Goal: Information Seeking & Learning: Learn about a topic

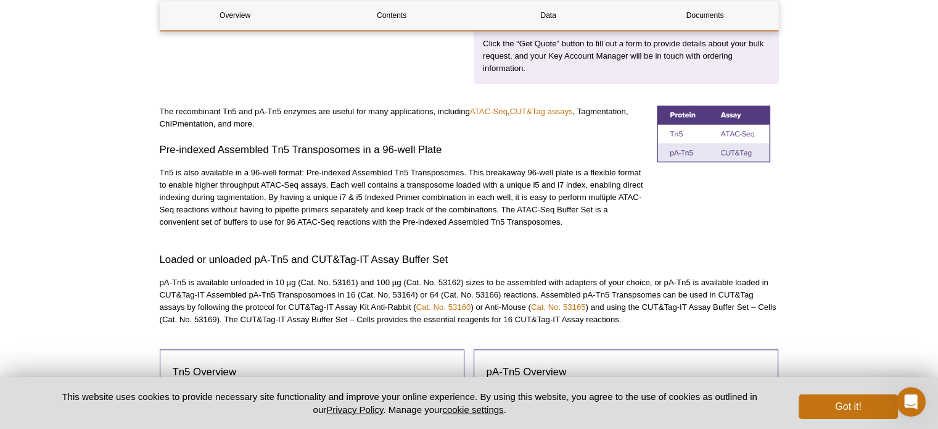
scroll to position [494, 0]
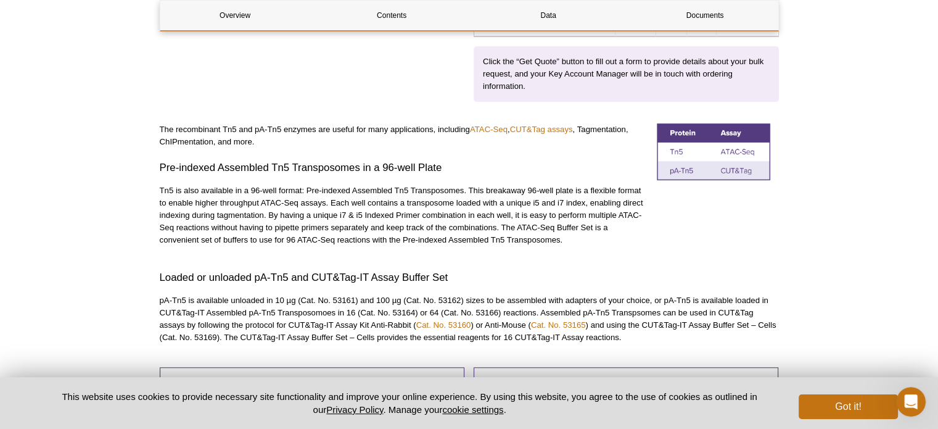
scroll to position [432, 0]
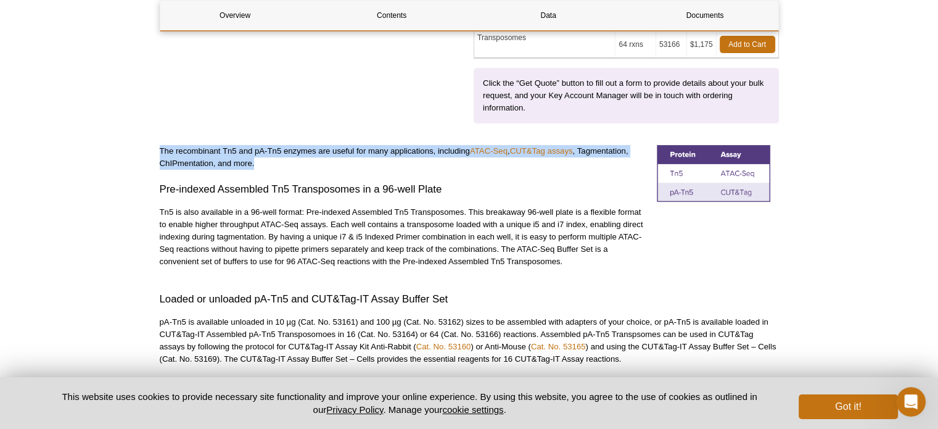
drag, startPoint x: 144, startPoint y: 135, endPoint x: 264, endPoint y: 167, distance: 124.5
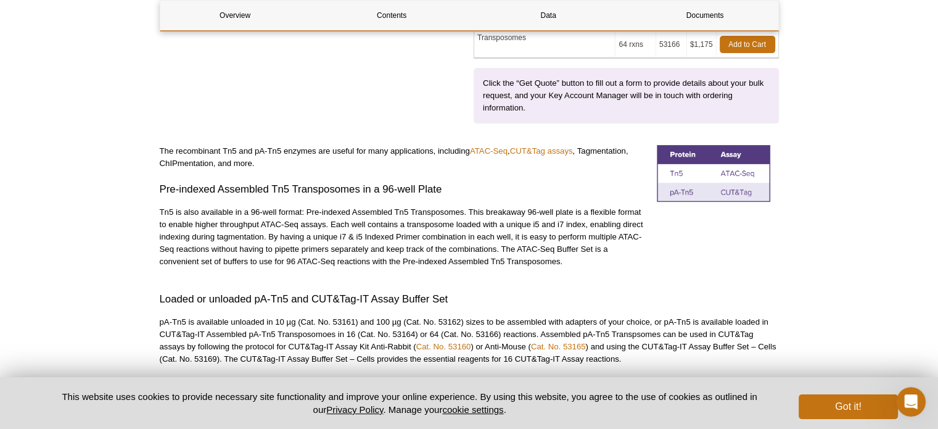
click at [428, 184] on h3 "Pre-indexed Assembled Tn5 Transposomes in a 96-well Plate" at bounding box center [404, 189] width 488 height 15
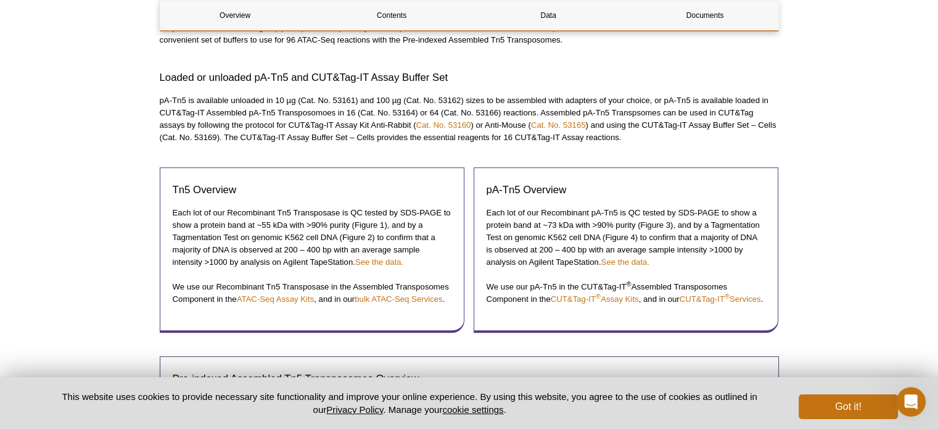
scroll to position [679, 0]
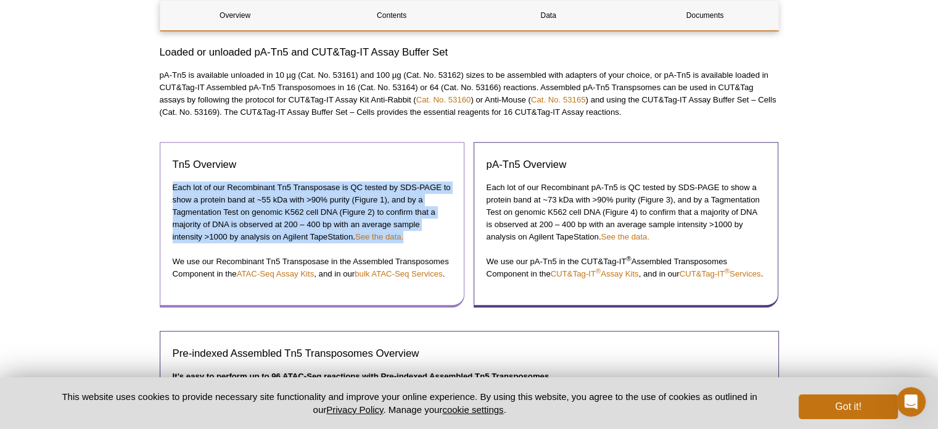
drag, startPoint x: 179, startPoint y: 185, endPoint x: 407, endPoint y: 239, distance: 234.5
click at [407, 239] on div "Tn5 Overview Each lot of our Recombinant Tn5 Transposase is QC tested by SDS-PA…" at bounding box center [312, 224] width 305 height 165
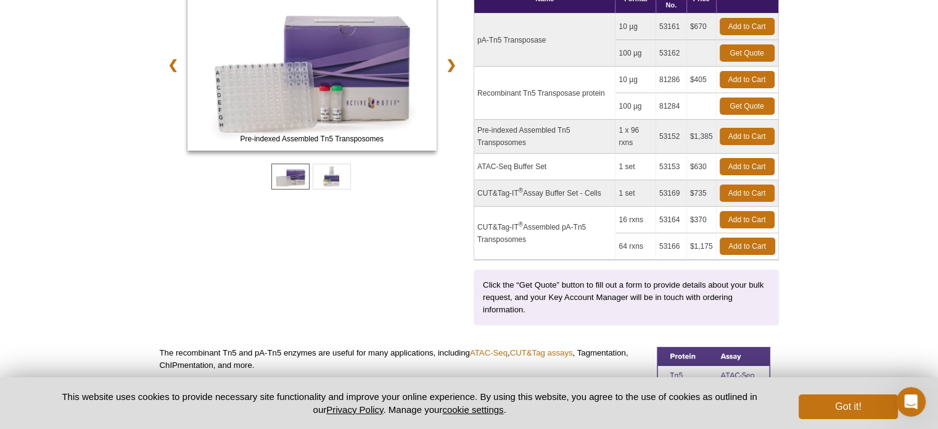
scroll to position [62, 0]
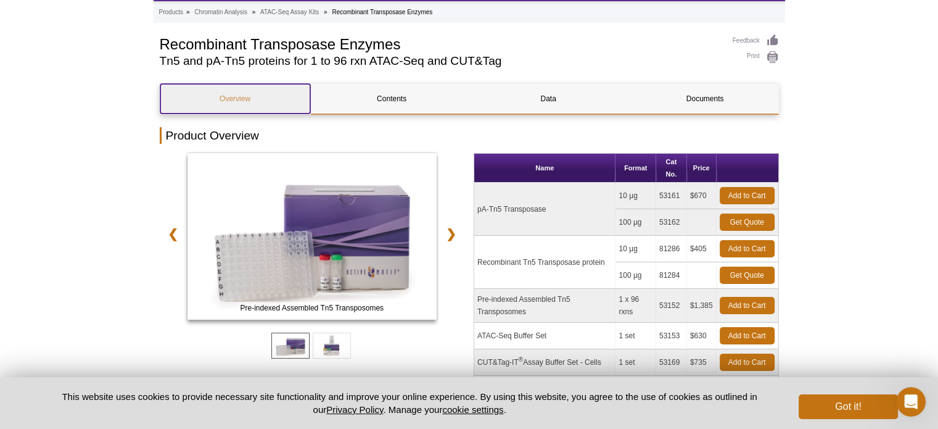
click at [267, 96] on link "Overview" at bounding box center [235, 99] width 150 height 30
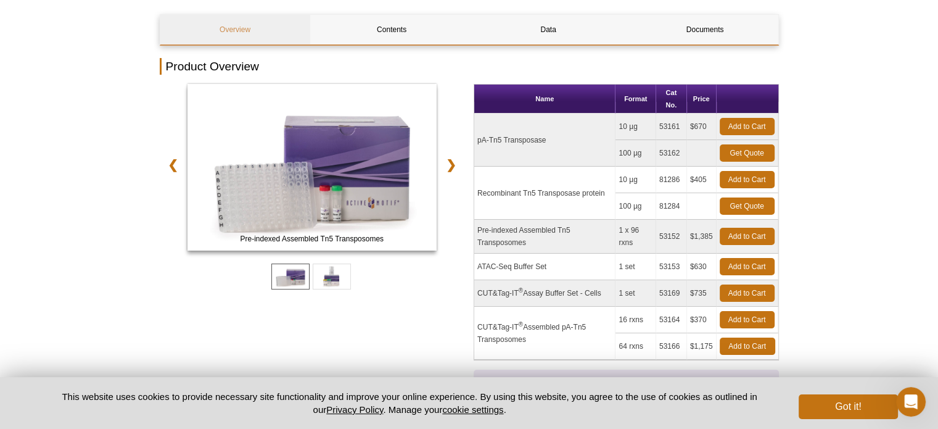
scroll to position [118, 0]
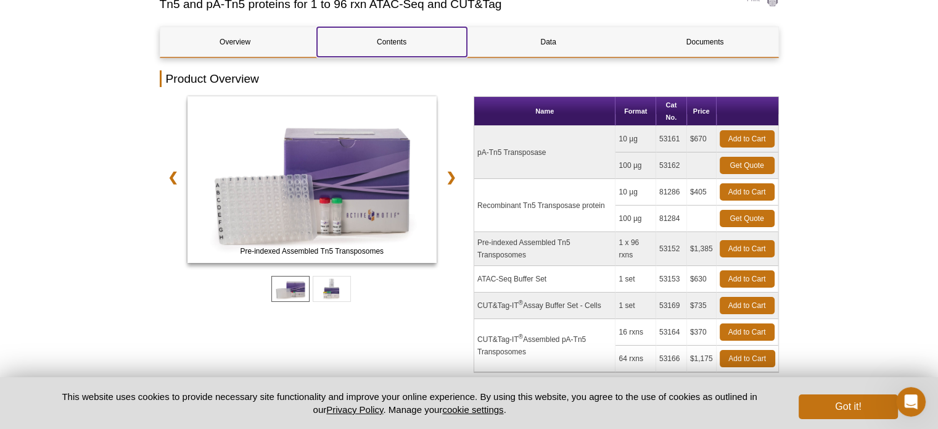
click at [399, 45] on link "Contents" at bounding box center [392, 42] width 150 height 30
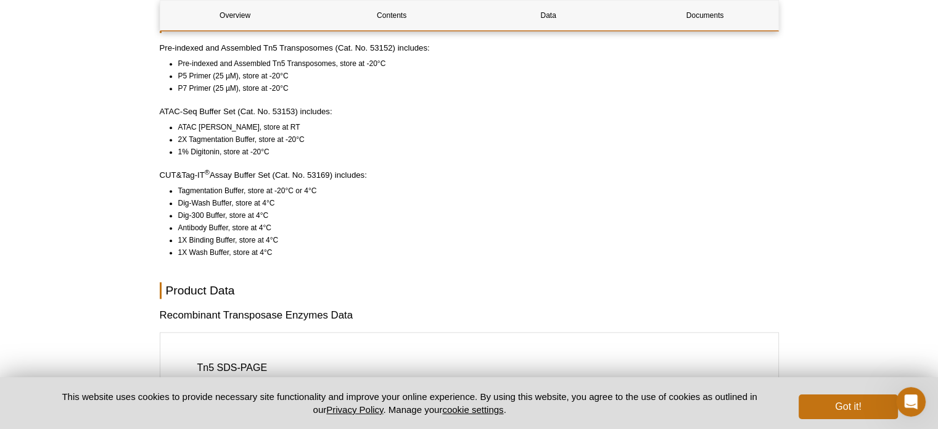
scroll to position [1231, 0]
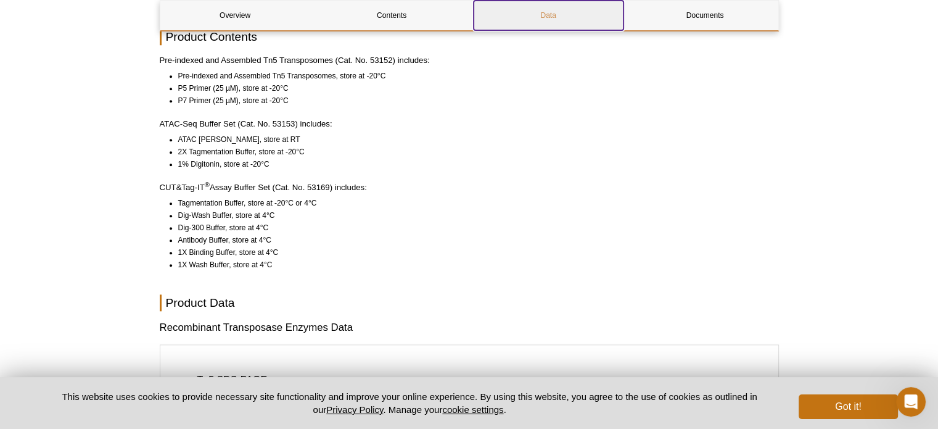
click at [555, 20] on link "Data" at bounding box center [549, 16] width 150 height 30
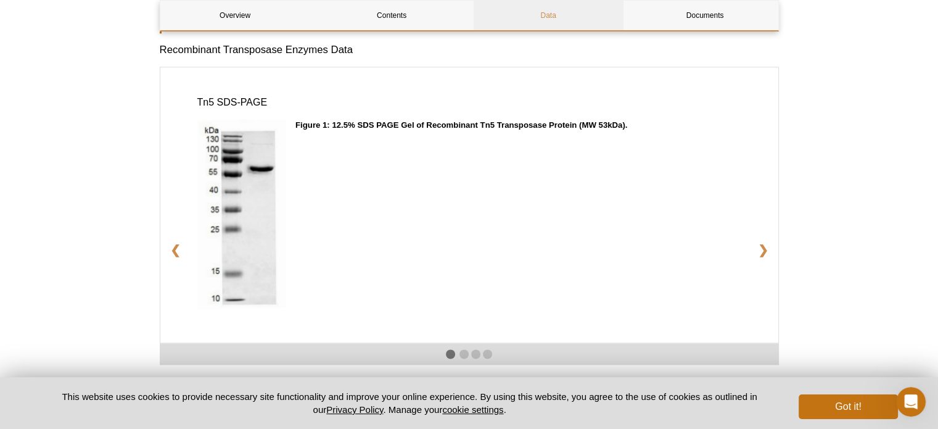
scroll to position [1497, 0]
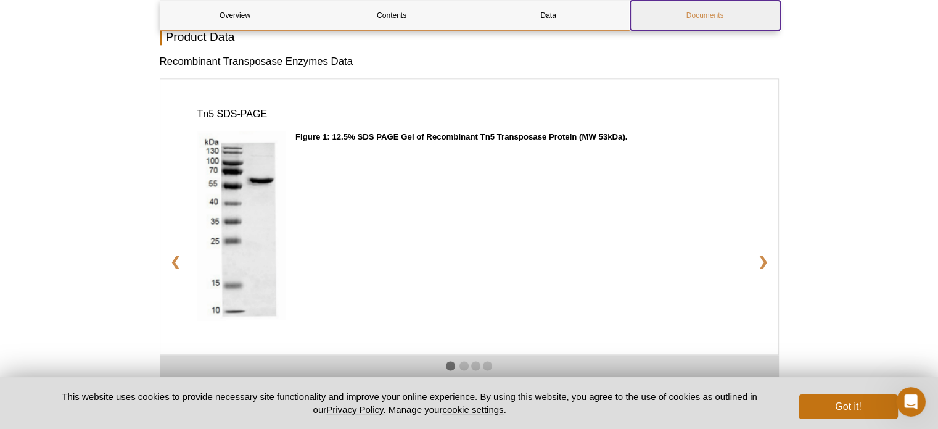
click at [709, 19] on link "Documents" at bounding box center [705, 16] width 150 height 30
